Goal: Task Accomplishment & Management: Complete application form

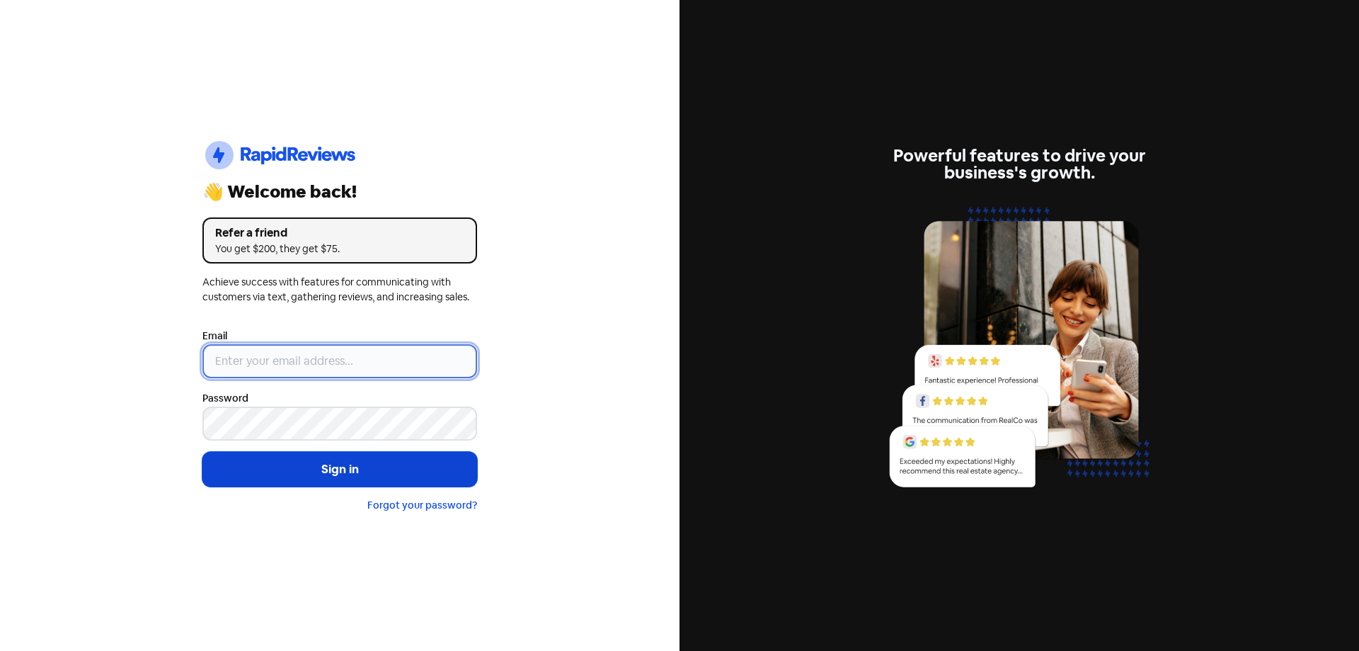
type input "[EMAIL_ADDRESS][DOMAIN_NAME]"
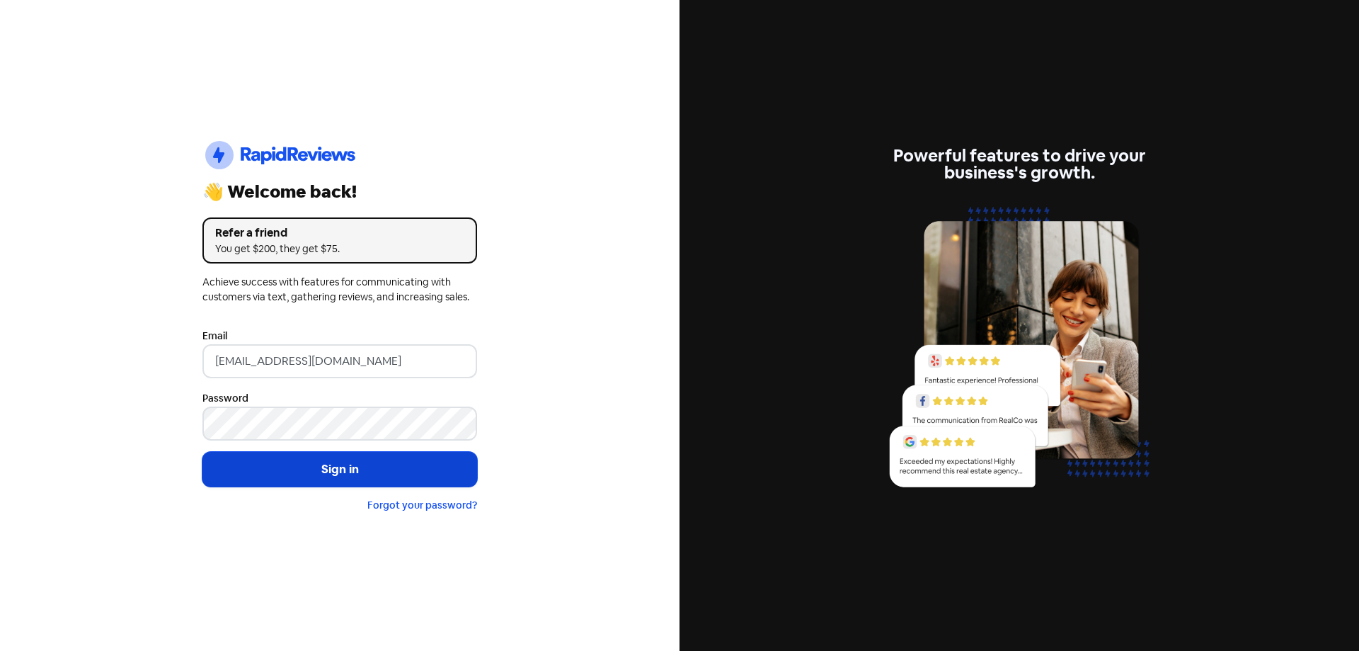
click at [343, 461] on button "Sign in" at bounding box center [339, 469] width 275 height 35
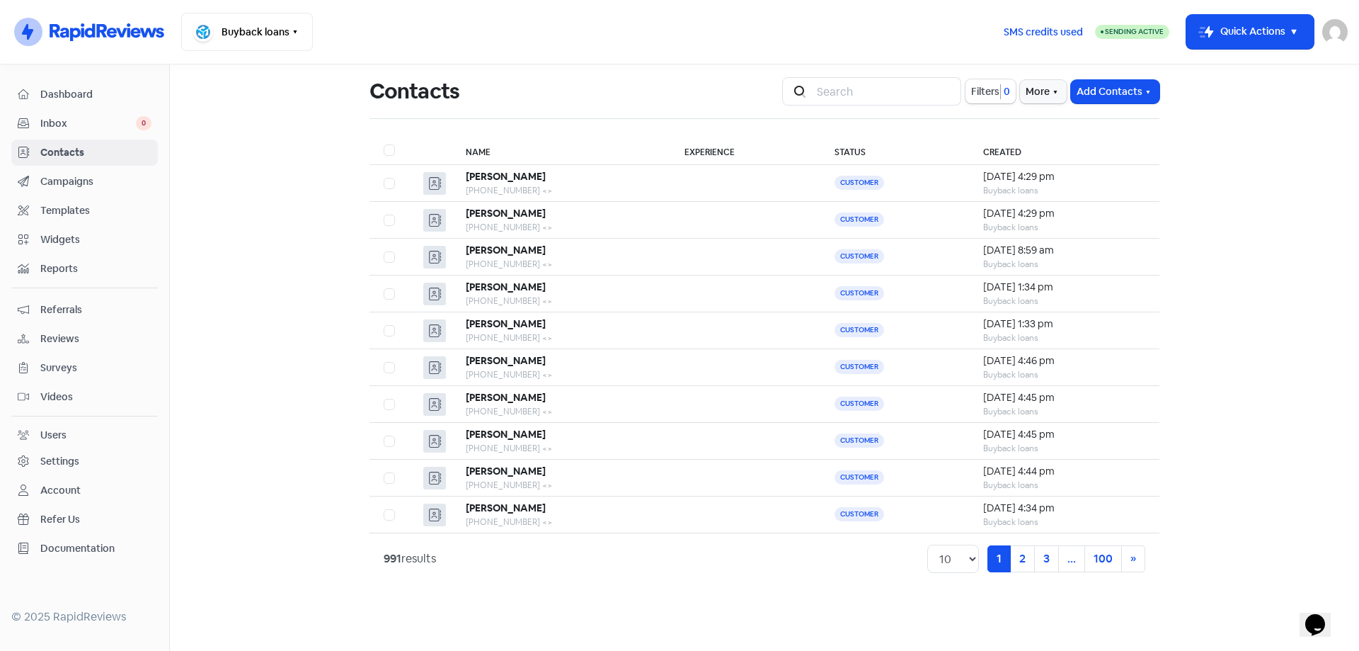
click at [1247, 55] on nav "Icon For Thunder-circle Buyback loans Switch Business All businesses No other b…" at bounding box center [679, 32] width 1359 height 64
click at [1259, 43] on button "Icon For Thunder-move Quick Actions" at bounding box center [1249, 32] width 127 height 34
click at [1242, 64] on button "Add new contact" at bounding box center [1239, 68] width 147 height 28
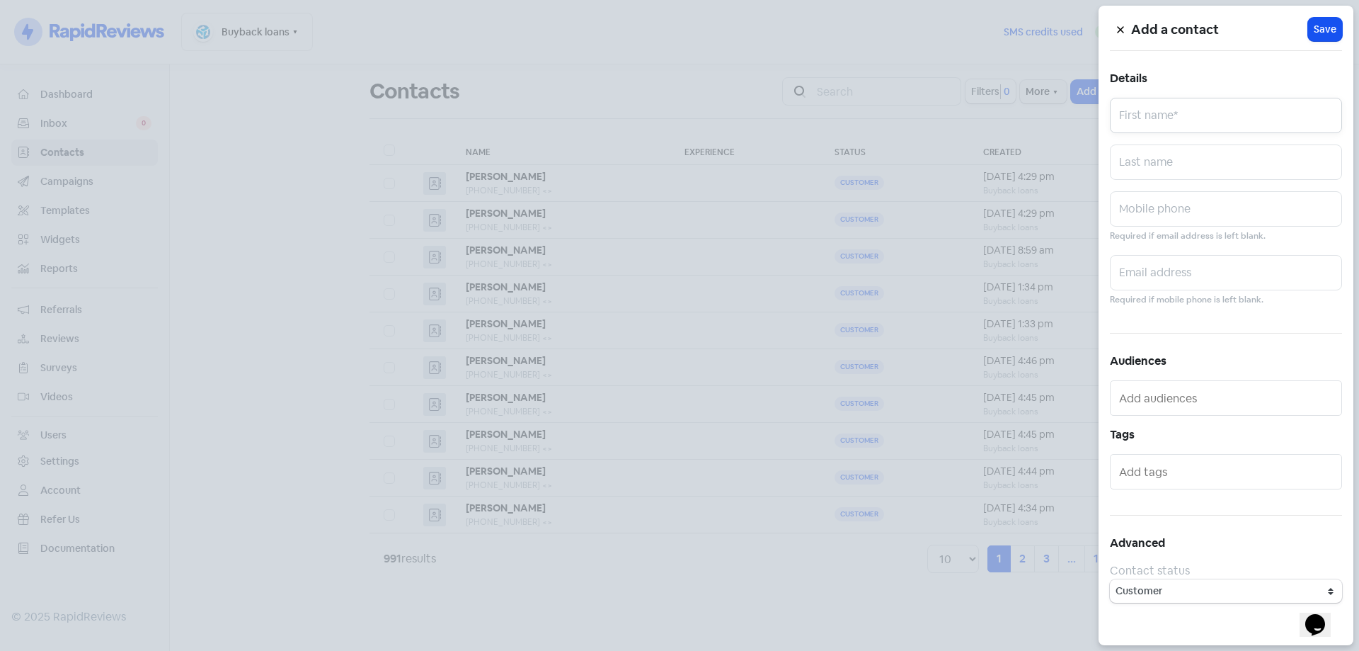
click at [1235, 108] on input "text" at bounding box center [1226, 115] width 232 height 35
type input "k"
type input "[PERSON_NAME]"
